Goal: Information Seeking & Learning: Learn about a topic

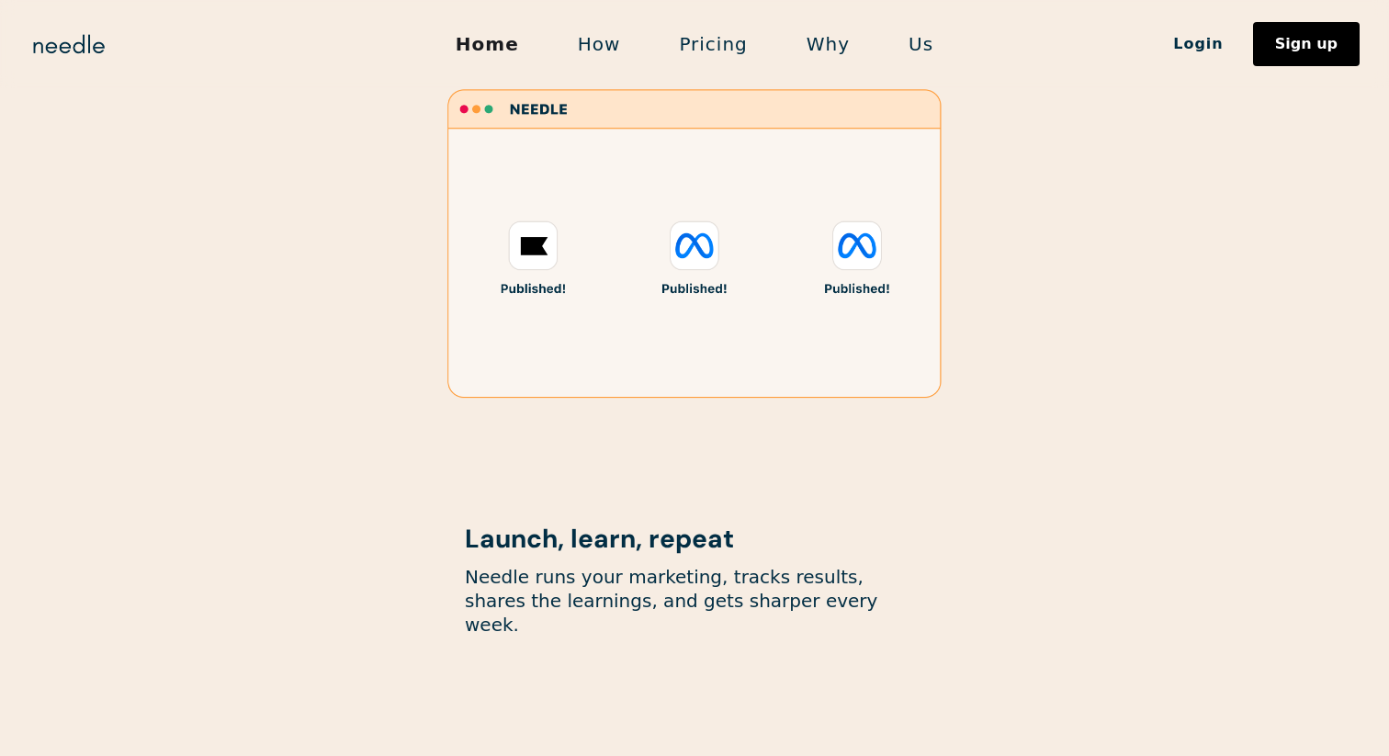
scroll to position [2035, 0]
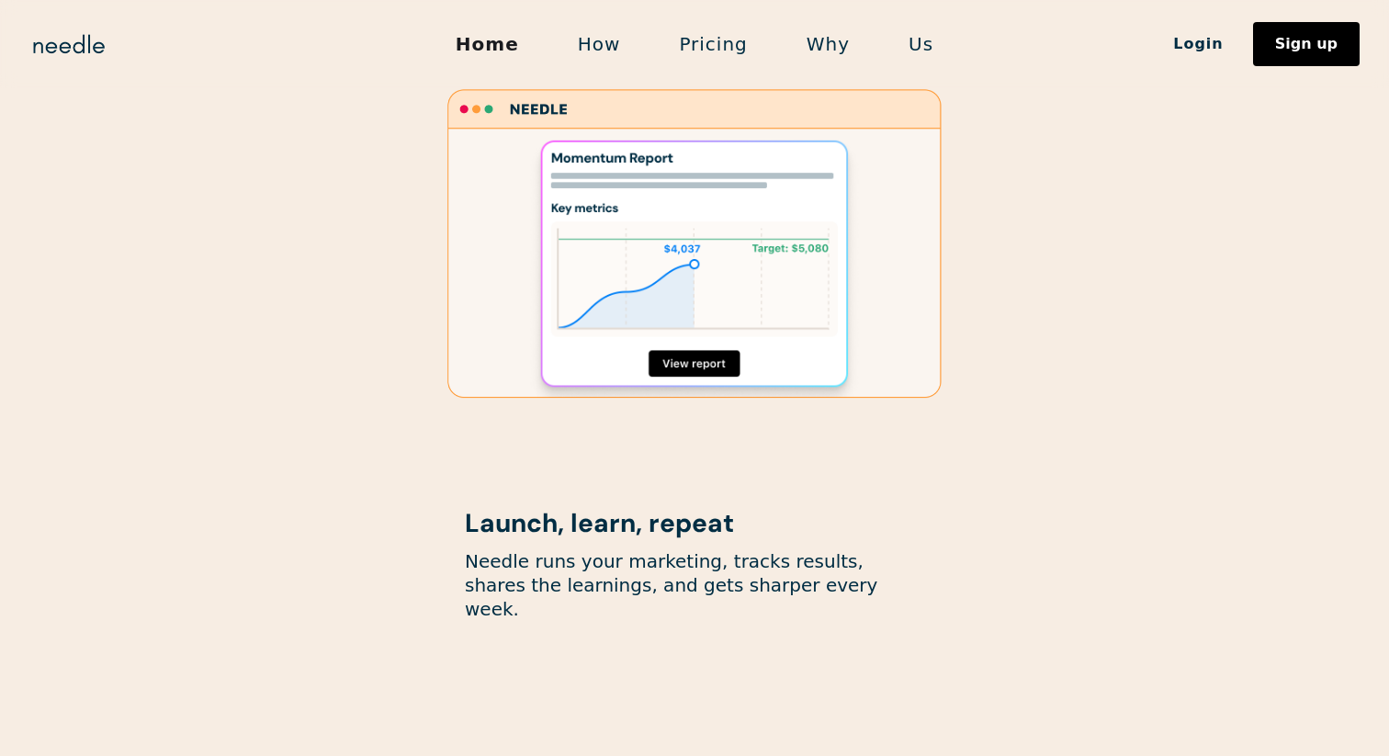
click at [707, 56] on link "Pricing" at bounding box center [713, 44] width 127 height 39
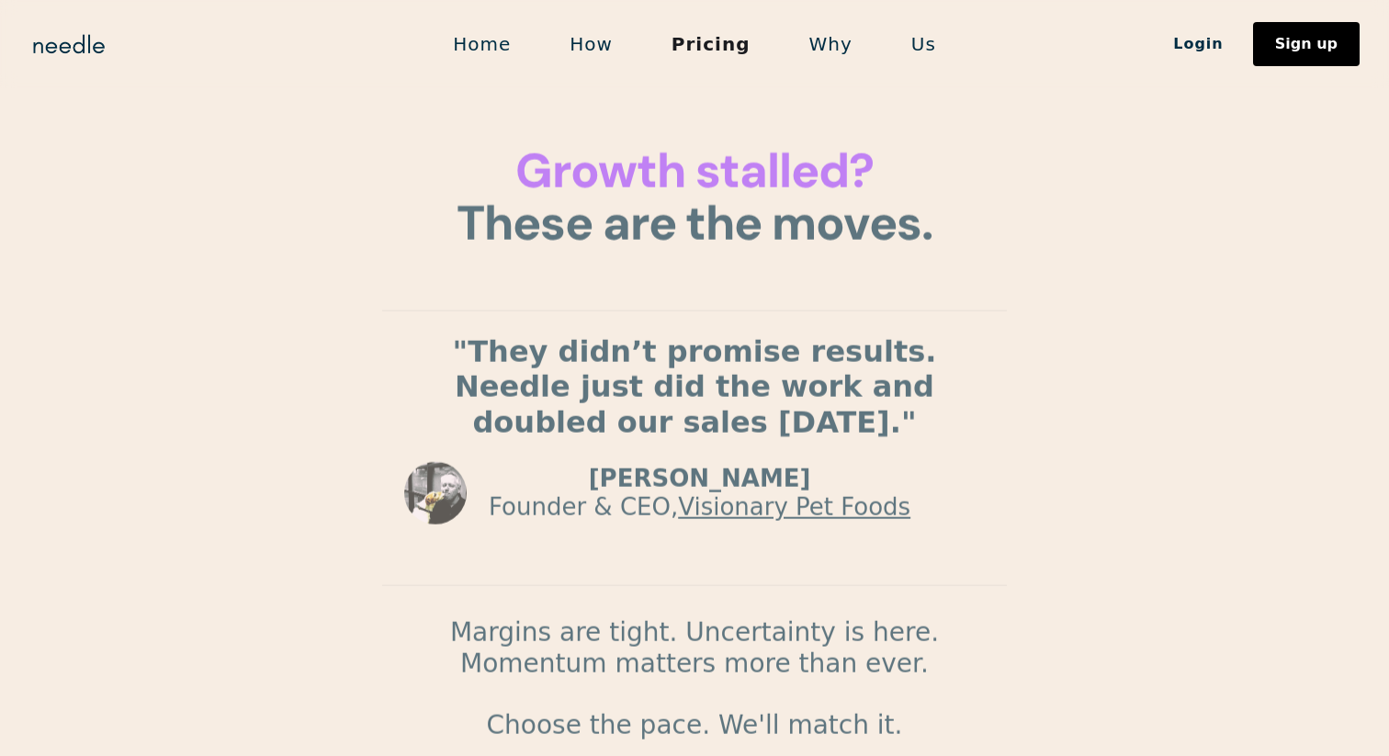
click at [712, 49] on link "Pricing" at bounding box center [711, 44] width 138 height 39
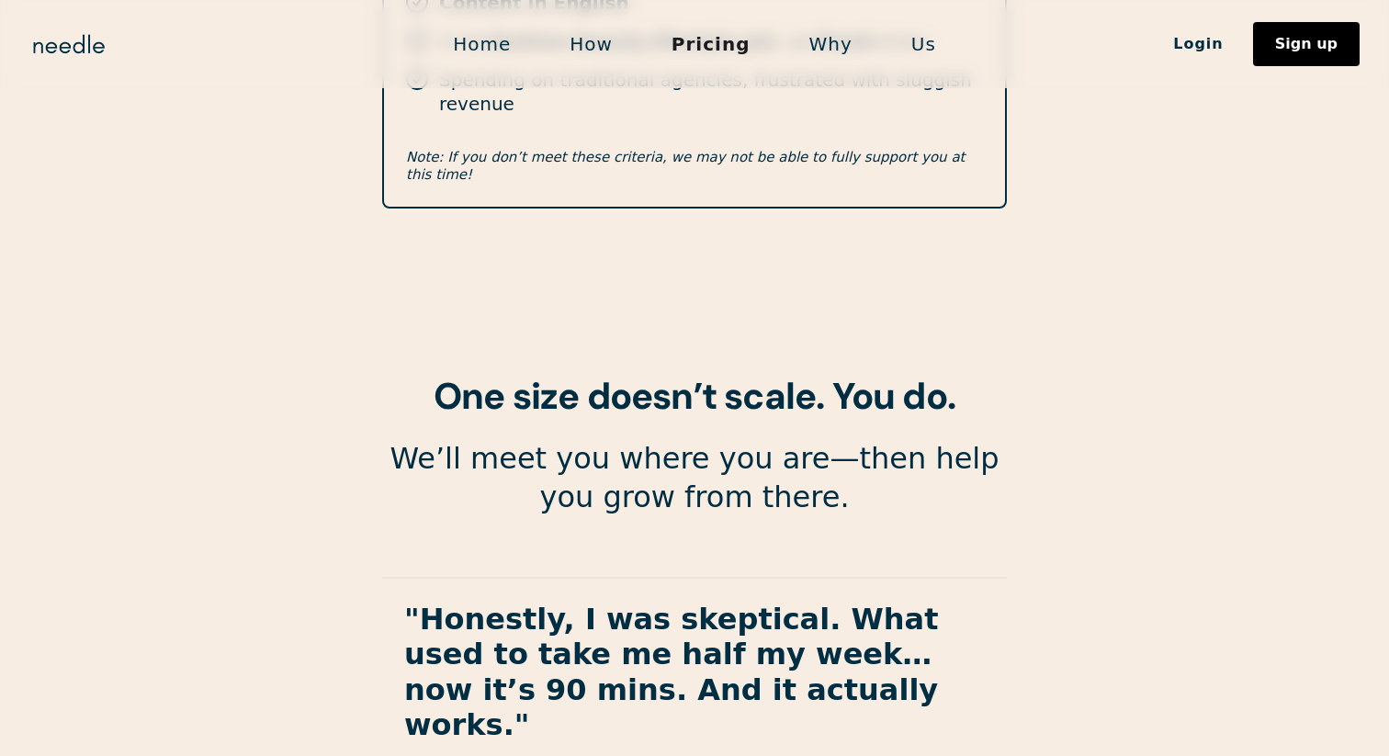
scroll to position [3356, 0]
